Goal: Task Accomplishment & Management: Complete application form

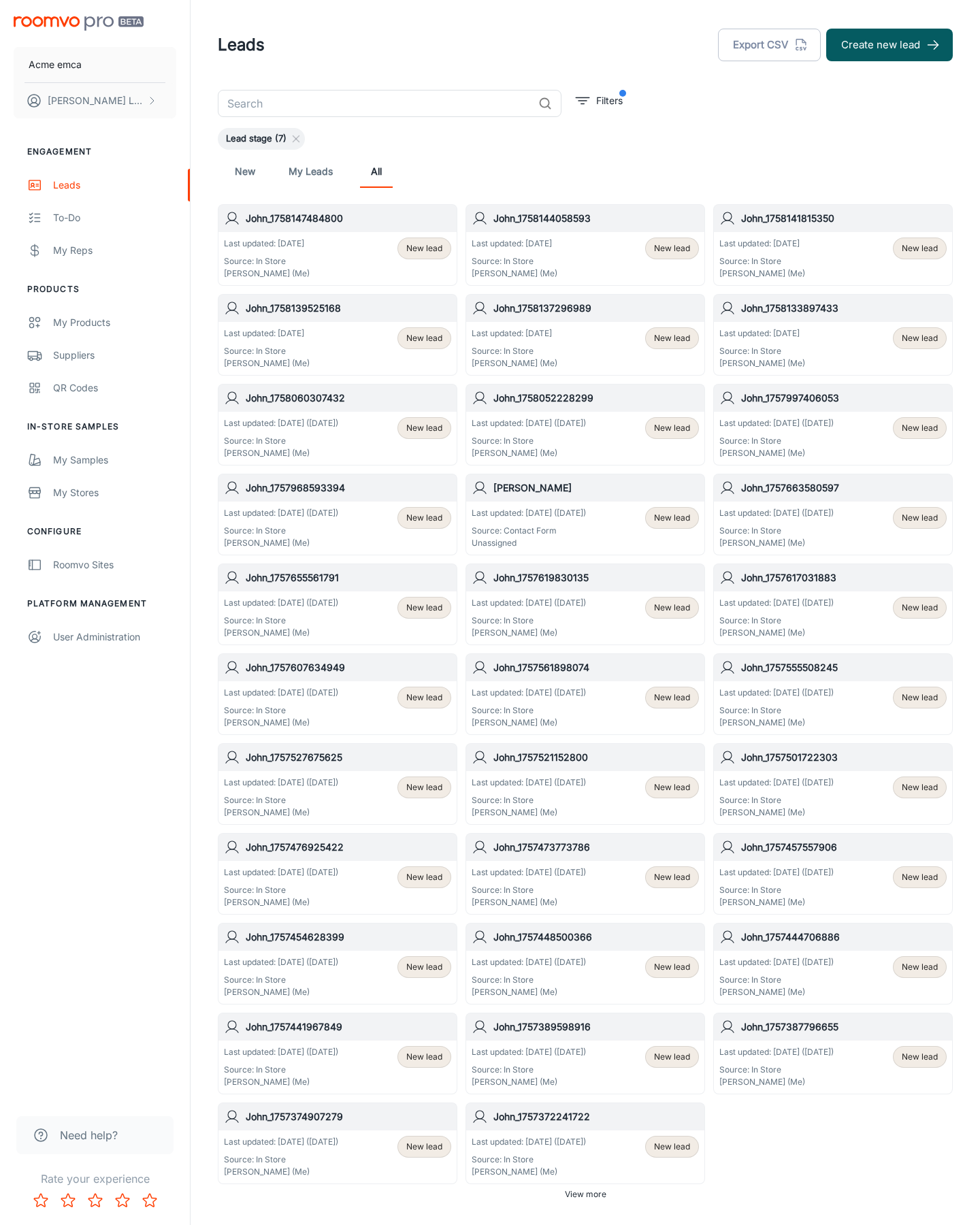
click at [890, 45] on button "Create new lead" at bounding box center [890, 45] width 127 height 33
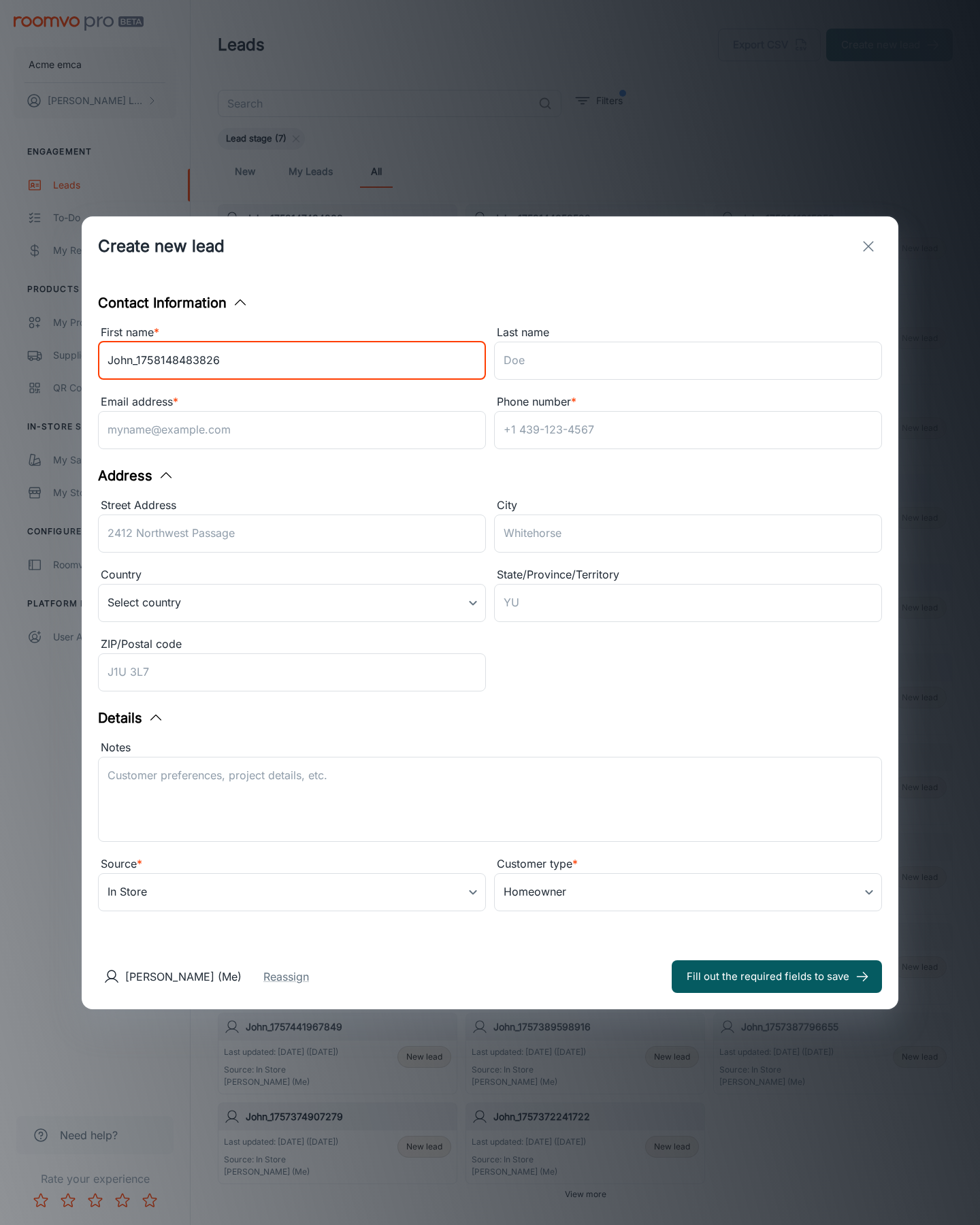
type input "John_1758148483826"
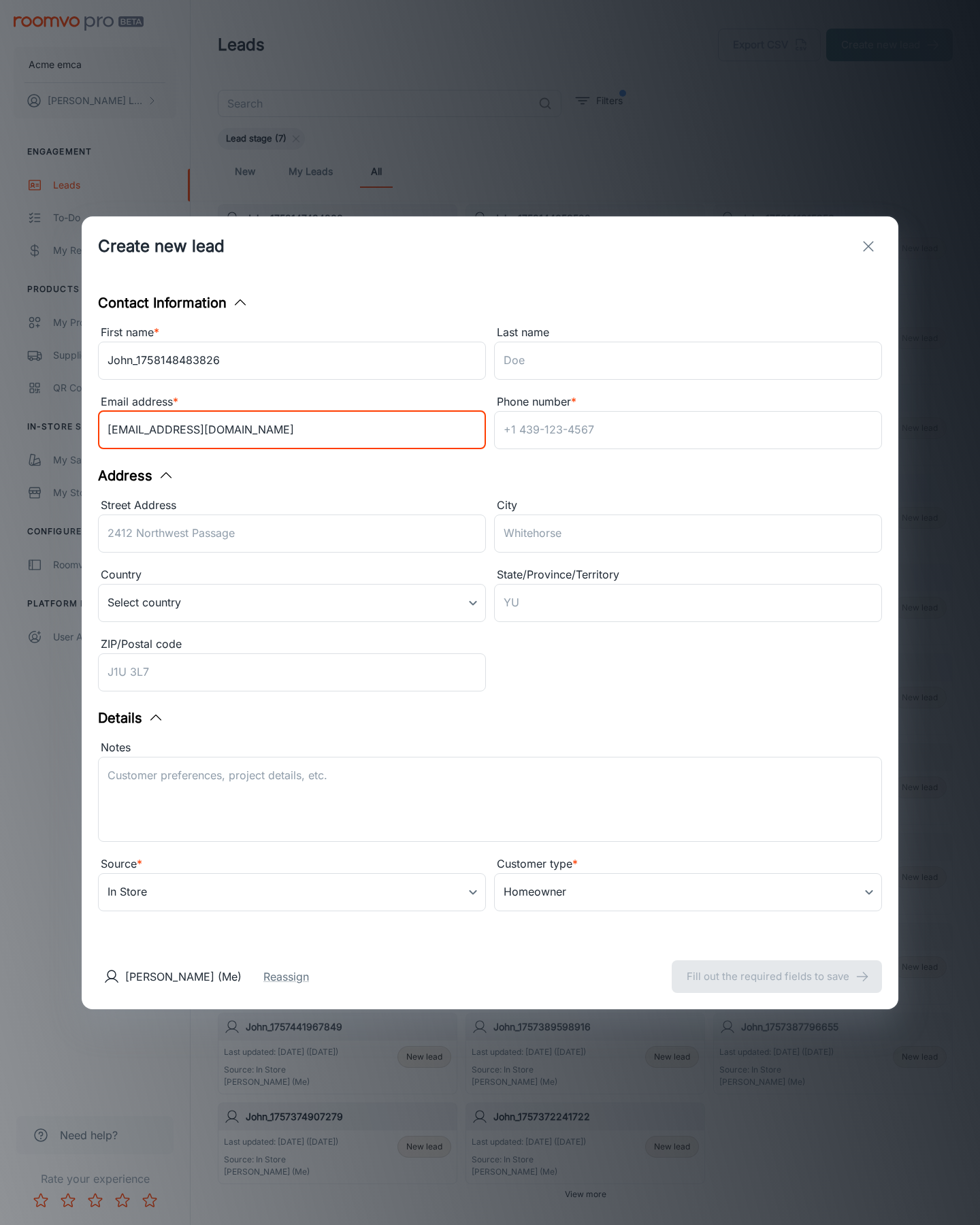
type input "[EMAIL_ADDRESS][DOMAIN_NAME]"
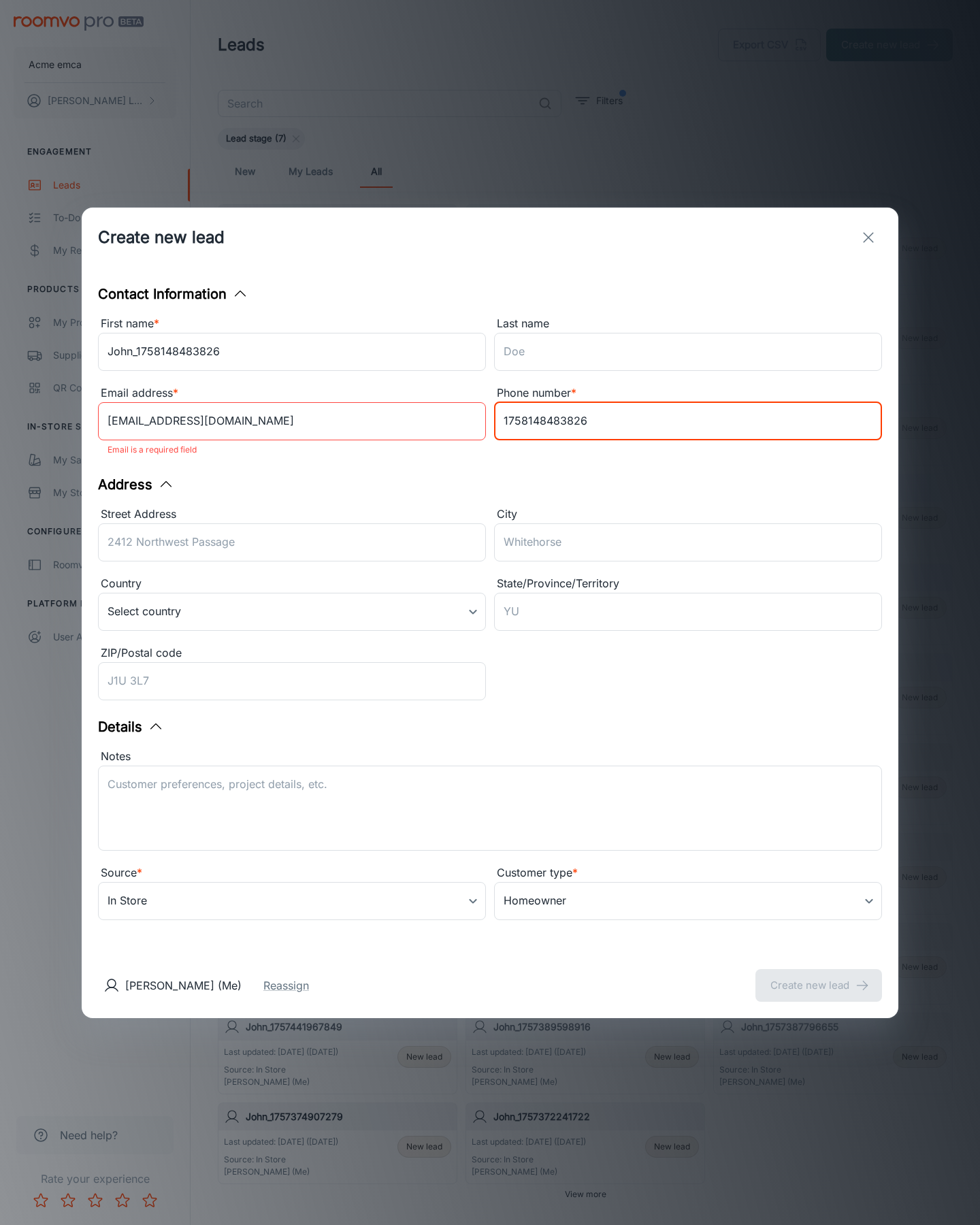
type input "1758148483826"
click at [818, 976] on button "Create new lead" at bounding box center [819, 985] width 127 height 33
